Goal: Obtain resource: Download file/media

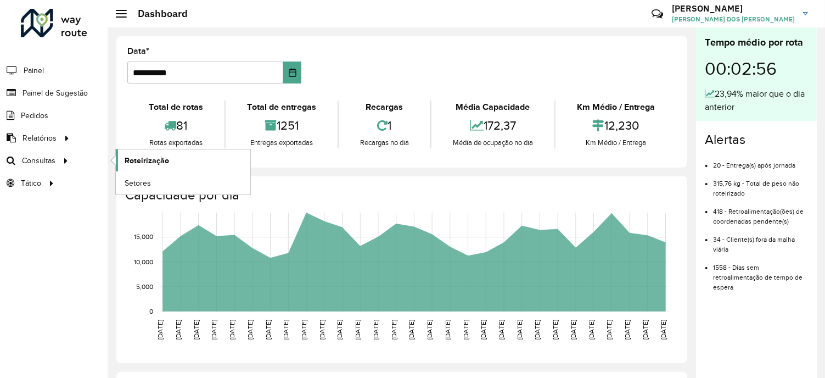
click at [165, 160] on span "Roteirização" at bounding box center [147, 161] width 44 height 12
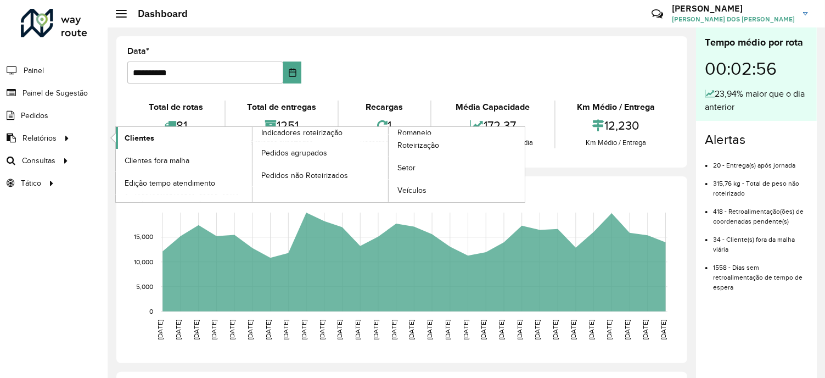
click at [144, 140] on span "Clientes" at bounding box center [140, 138] width 30 height 12
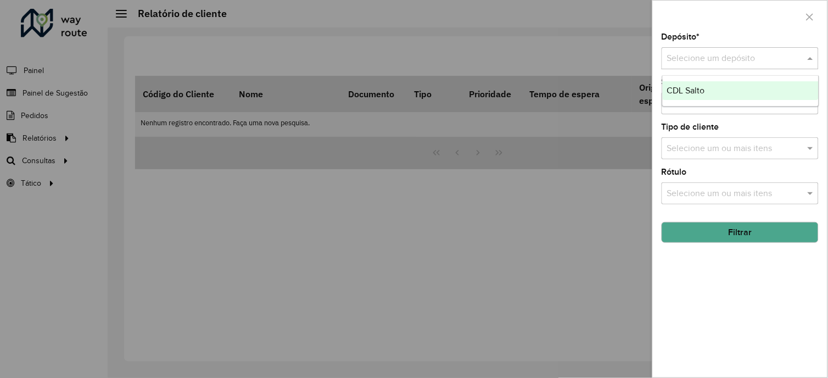
click at [698, 56] on input "text" at bounding box center [729, 58] width 124 height 13
click at [668, 96] on div "CDL Salto" at bounding box center [741, 90] width 156 height 19
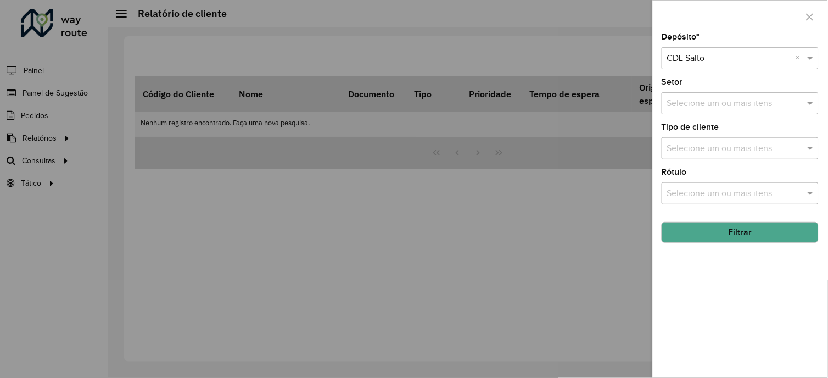
click at [714, 237] on button "Filtrar" at bounding box center [740, 232] width 157 height 21
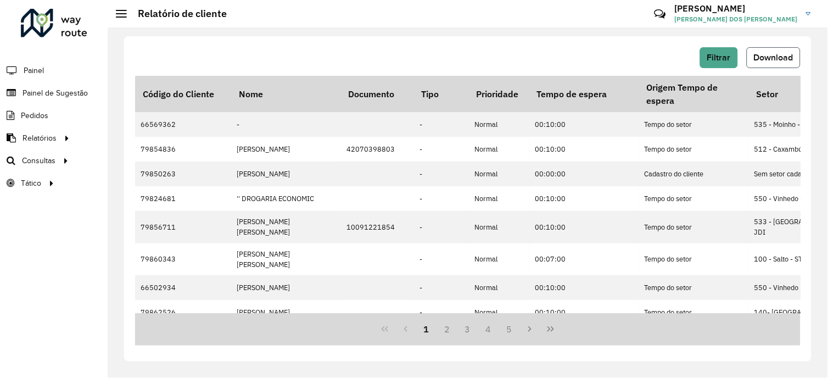
click at [777, 58] on span "Download" at bounding box center [774, 57] width 40 height 9
